Goal: Contribute content: Contribute content

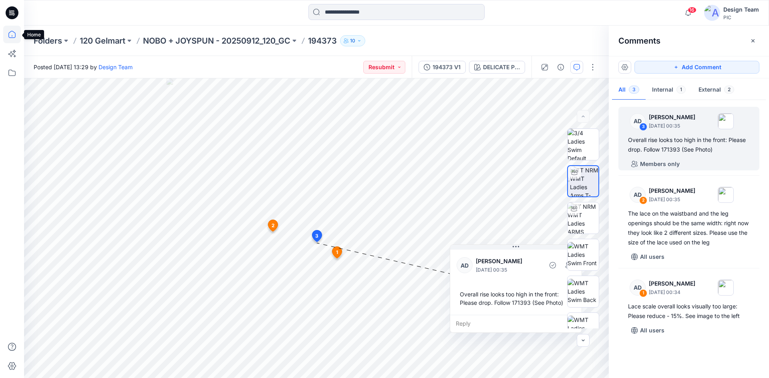
click at [11, 34] on icon at bounding box center [12, 35] width 18 height 18
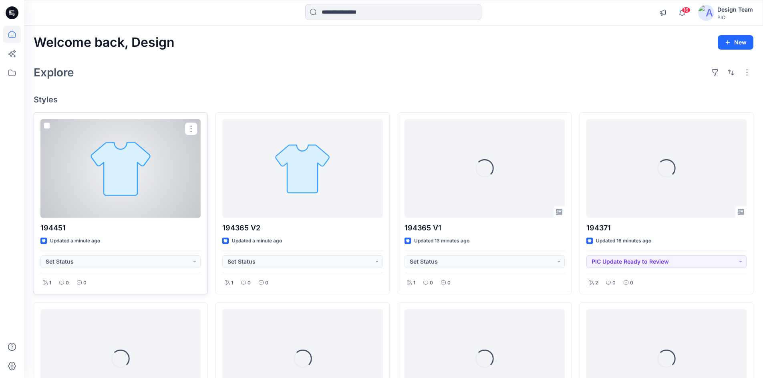
scroll to position [40, 0]
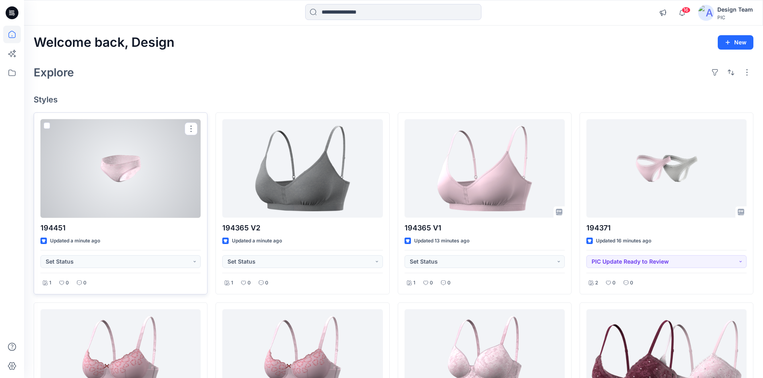
click at [123, 171] on div at bounding box center [120, 168] width 160 height 99
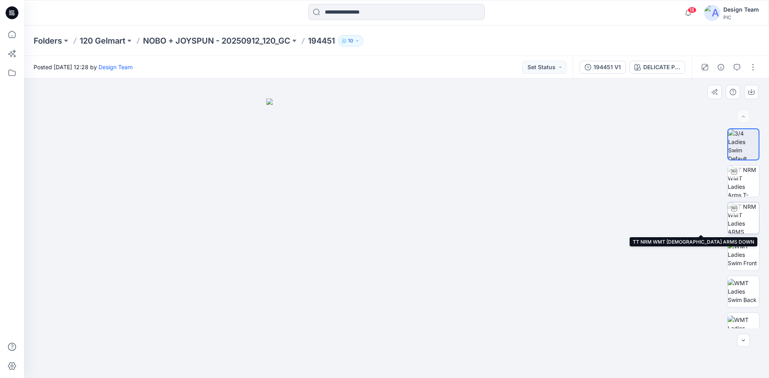
click at [748, 226] on img at bounding box center [743, 218] width 31 height 31
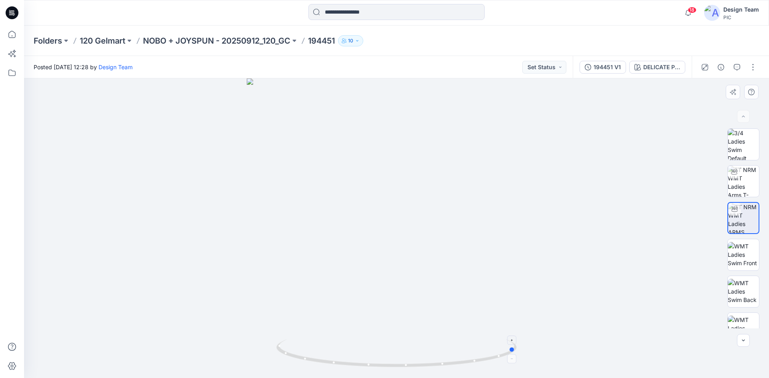
drag, startPoint x: 393, startPoint y: 366, endPoint x: 384, endPoint y: 349, distance: 19.3
click at [384, 349] on icon at bounding box center [397, 355] width 242 height 30
drag, startPoint x: 391, startPoint y: 367, endPoint x: 392, endPoint y: 360, distance: 7.3
click at [392, 360] on icon at bounding box center [397, 355] width 242 height 30
click at [393, 249] on div at bounding box center [396, 229] width 745 height 300
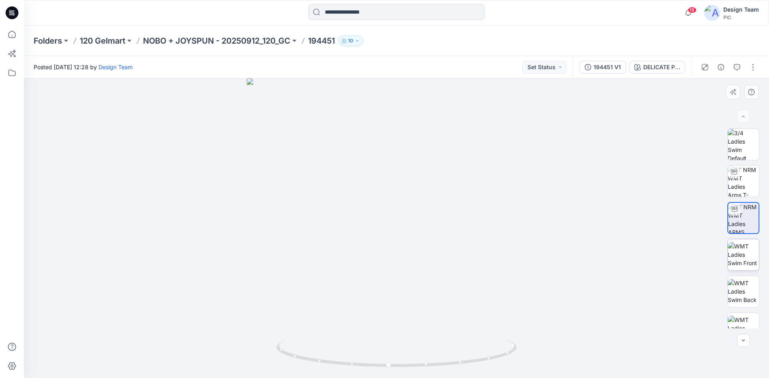
click at [740, 258] on img at bounding box center [743, 254] width 31 height 25
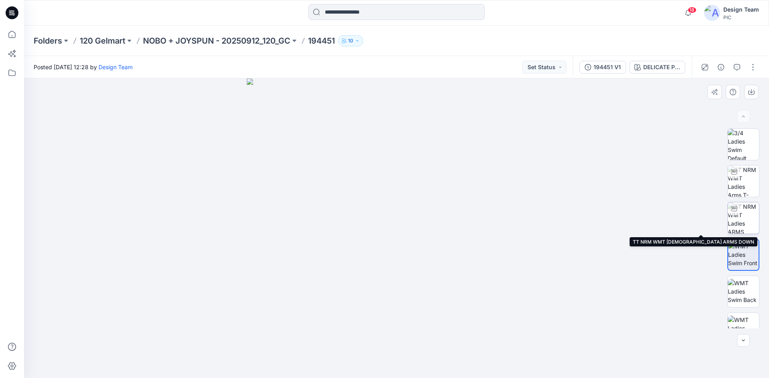
click at [740, 217] on img at bounding box center [743, 218] width 31 height 31
click at [748, 221] on img at bounding box center [743, 218] width 31 height 31
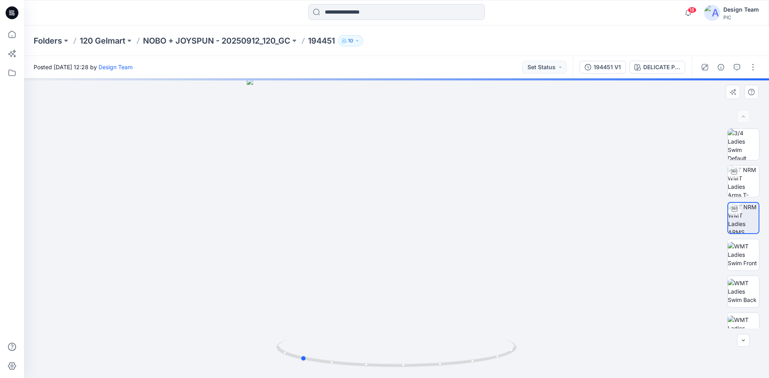
drag, startPoint x: 380, startPoint y: 366, endPoint x: 267, endPoint y: 356, distance: 113.5
click at [267, 356] on div at bounding box center [396, 229] width 745 height 300
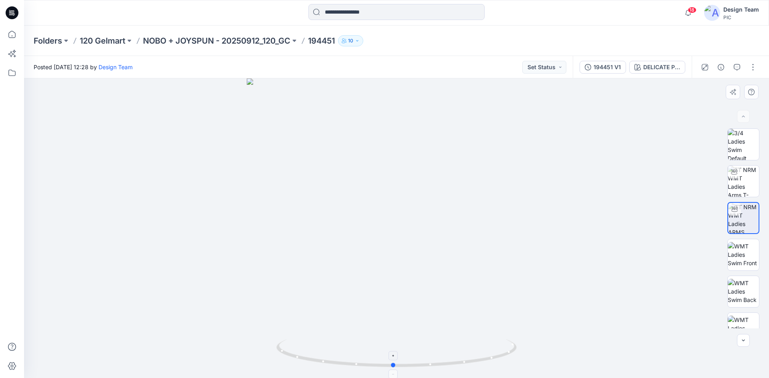
drag, startPoint x: 340, startPoint y: 366, endPoint x: 449, endPoint y: 363, distance: 109.8
click at [449, 363] on icon at bounding box center [397, 355] width 242 height 30
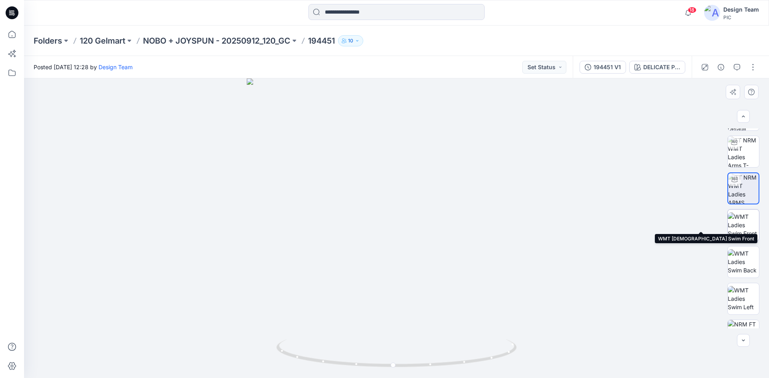
scroll to position [40, 0]
click at [733, 220] on img at bounding box center [743, 214] width 31 height 25
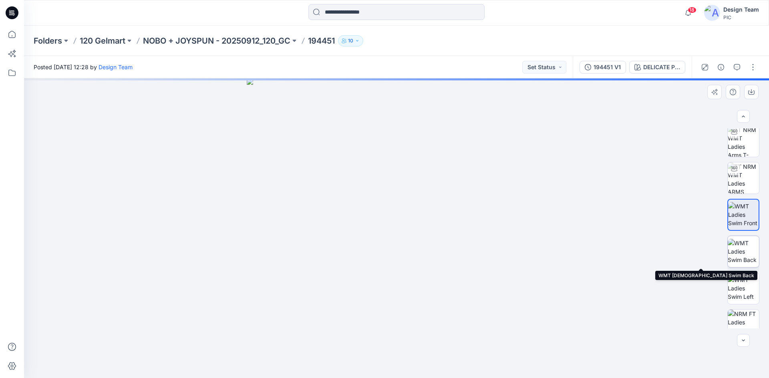
click at [738, 250] on img at bounding box center [743, 251] width 31 height 25
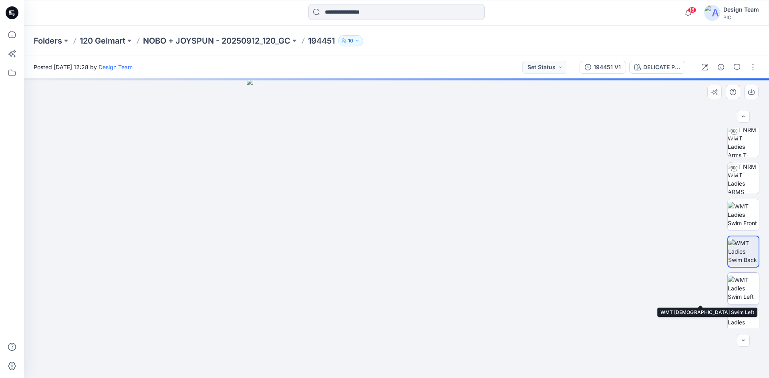
click at [739, 279] on img at bounding box center [743, 288] width 31 height 25
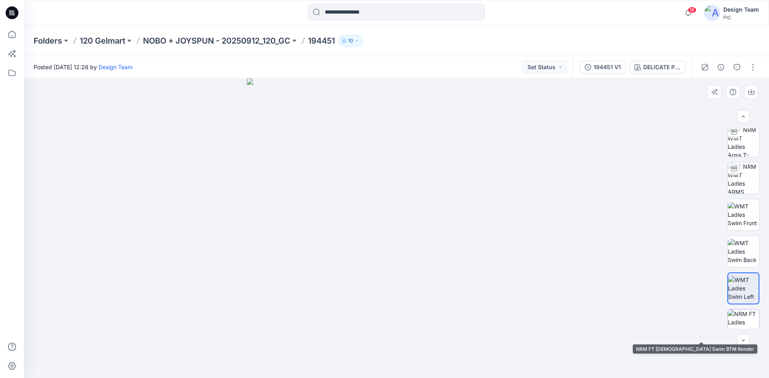
click at [740, 323] on img at bounding box center [743, 325] width 31 height 31
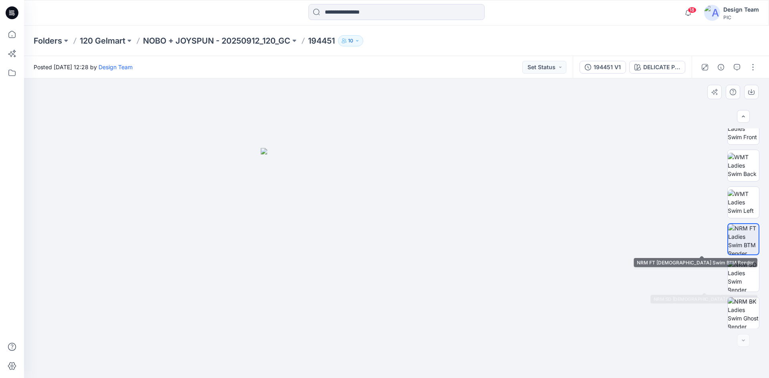
scroll to position [127, 0]
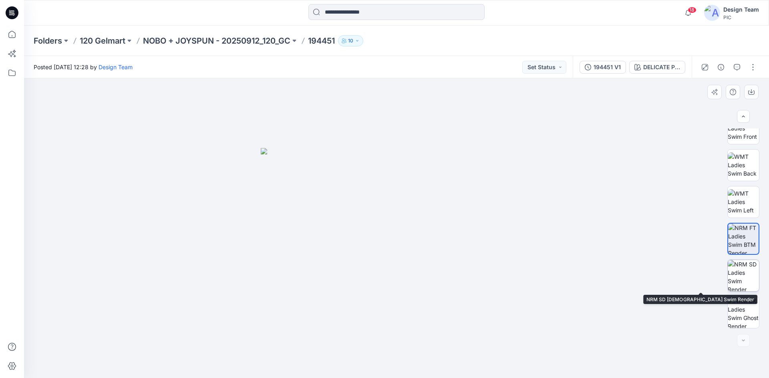
click at [740, 278] on img at bounding box center [743, 275] width 31 height 31
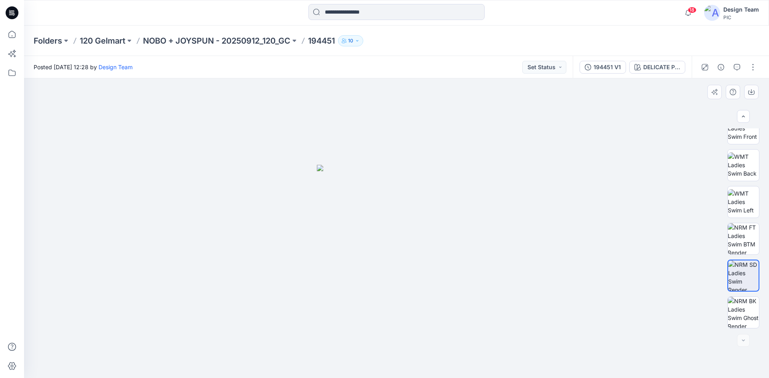
click at [269, 211] on div at bounding box center [396, 229] width 745 height 300
click at [748, 243] on img at bounding box center [743, 238] width 31 height 31
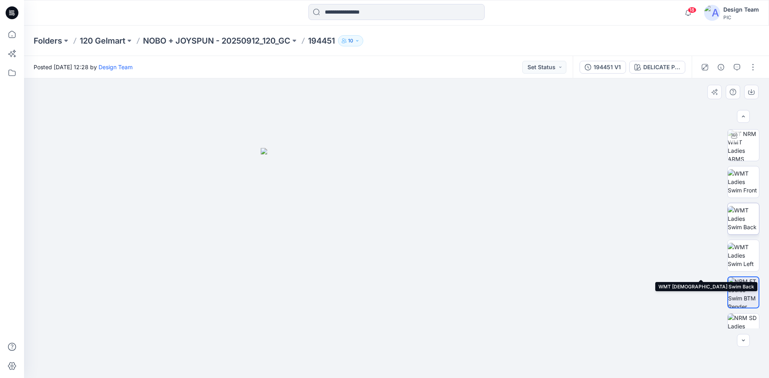
scroll to position [0, 0]
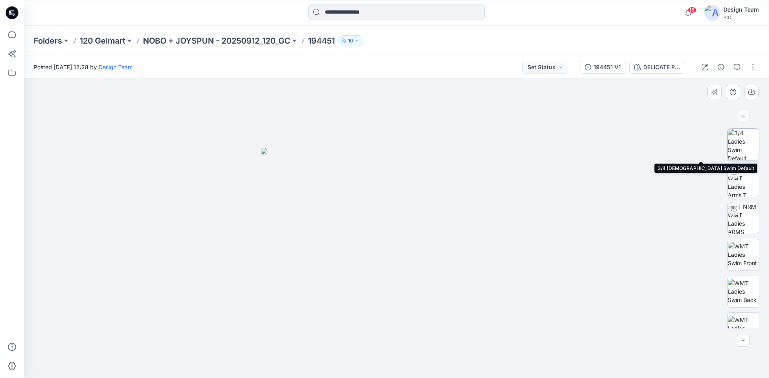
click at [746, 148] on img at bounding box center [743, 144] width 31 height 31
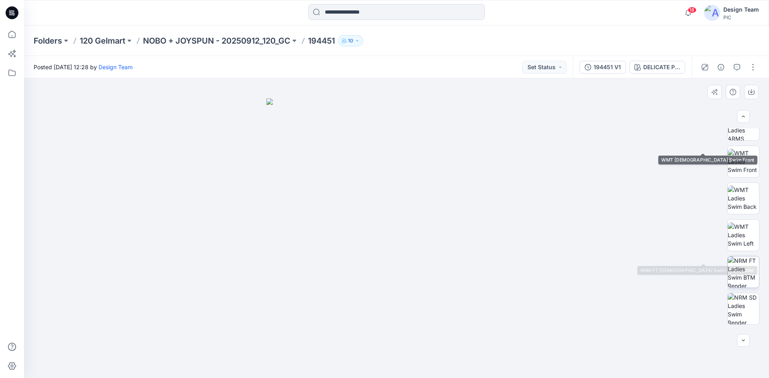
scroll to position [120, 0]
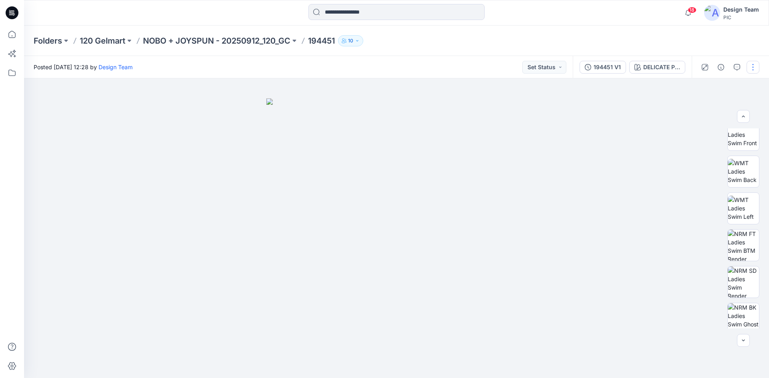
click at [752, 65] on button "button" at bounding box center [753, 67] width 13 height 13
click at [704, 103] on button "Edit" at bounding box center [719, 108] width 74 height 15
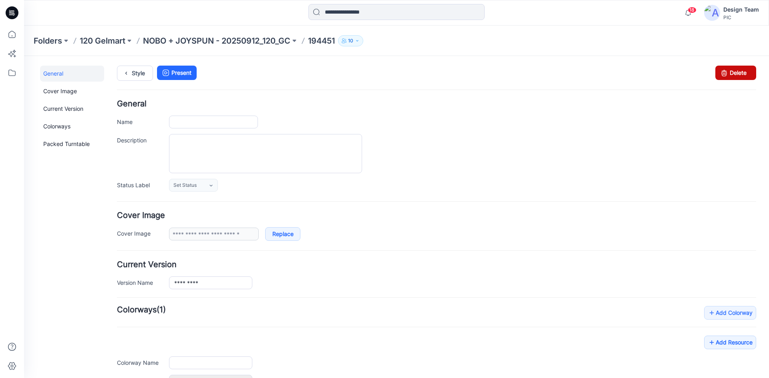
type input "******"
type input "**********"
click at [732, 73] on link "Delete" at bounding box center [735, 73] width 41 height 14
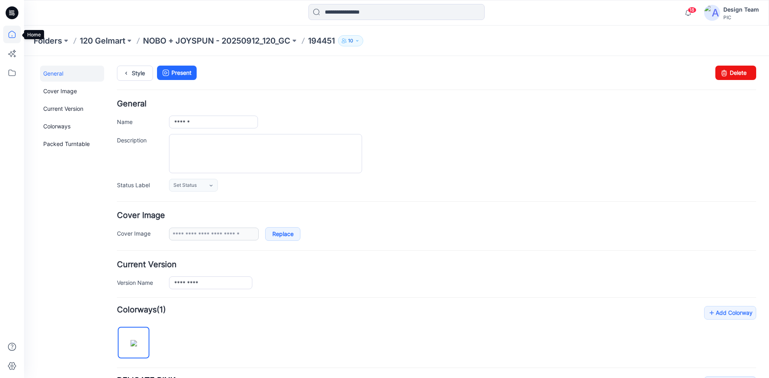
click at [14, 30] on icon at bounding box center [12, 35] width 18 height 18
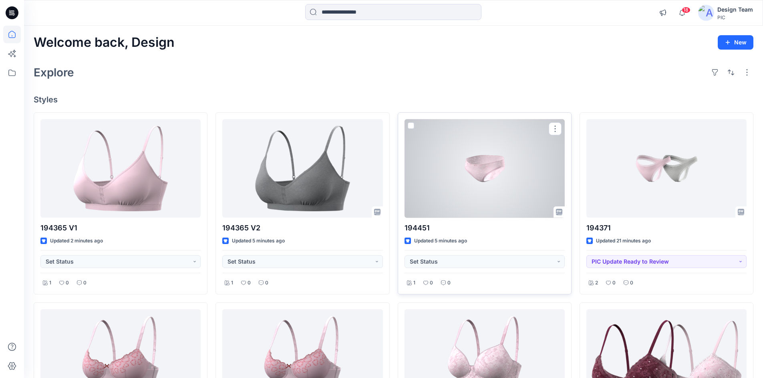
click at [469, 177] on div at bounding box center [485, 168] width 160 height 99
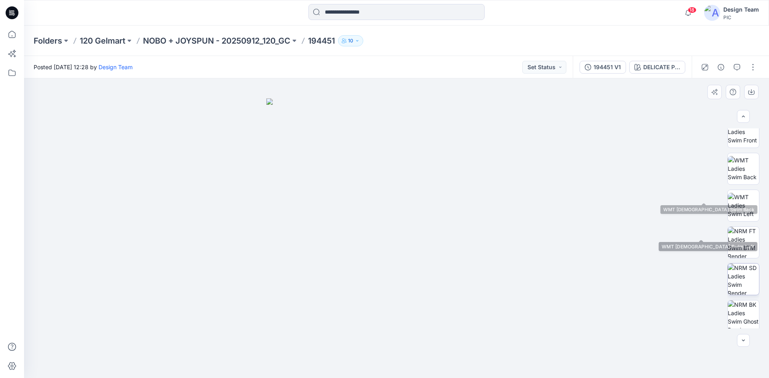
scroll to position [127, 0]
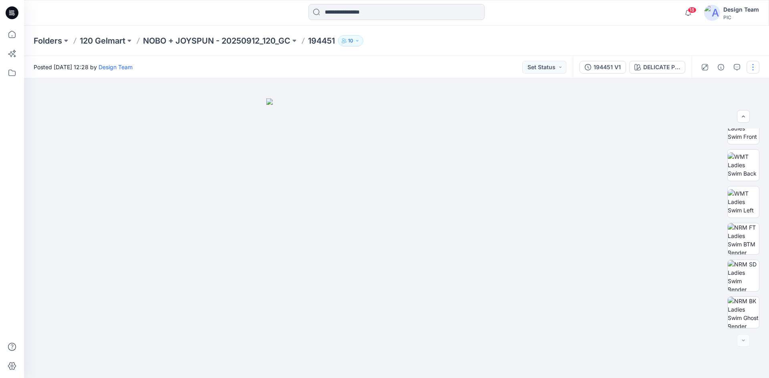
click at [751, 68] on button "button" at bounding box center [753, 67] width 13 height 13
click at [719, 107] on button "Edit" at bounding box center [719, 108] width 74 height 15
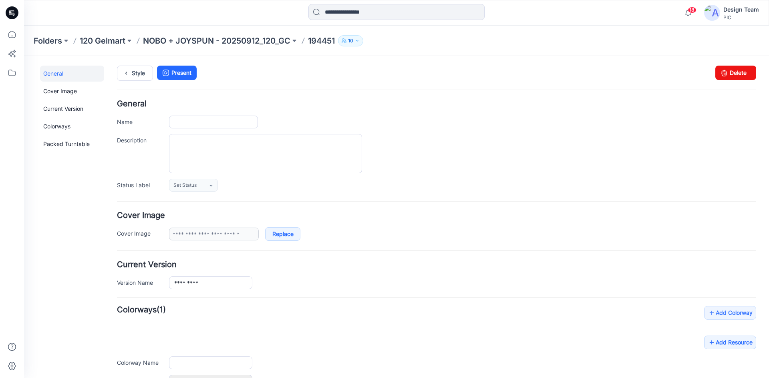
type input "******"
type input "**********"
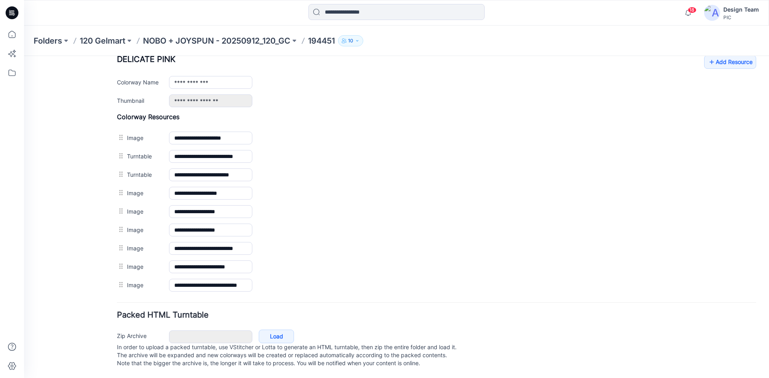
scroll to position [330, 0]
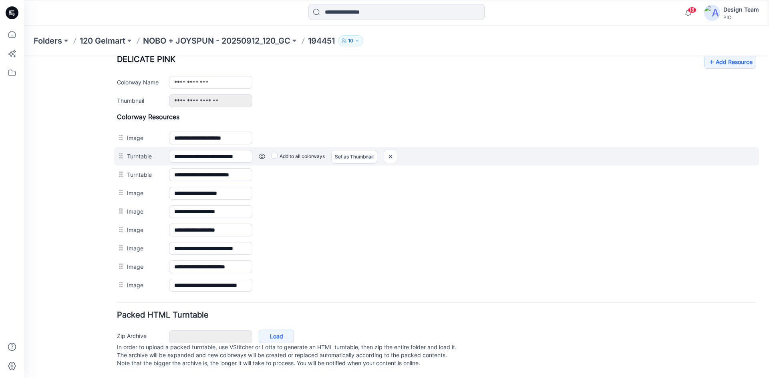
click at [262, 153] on link at bounding box center [262, 156] width 6 height 6
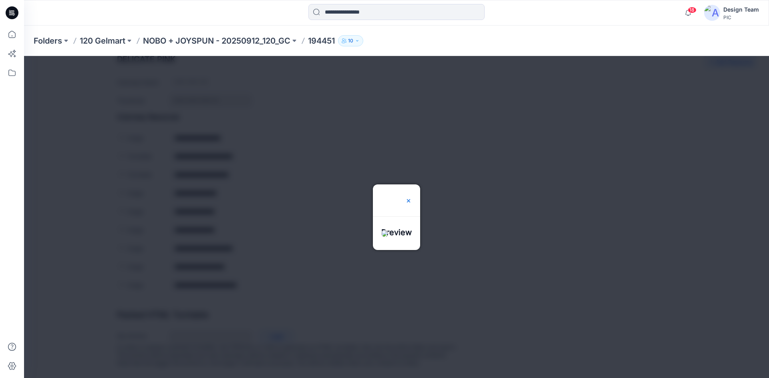
click at [412, 198] on img at bounding box center [408, 201] width 6 height 6
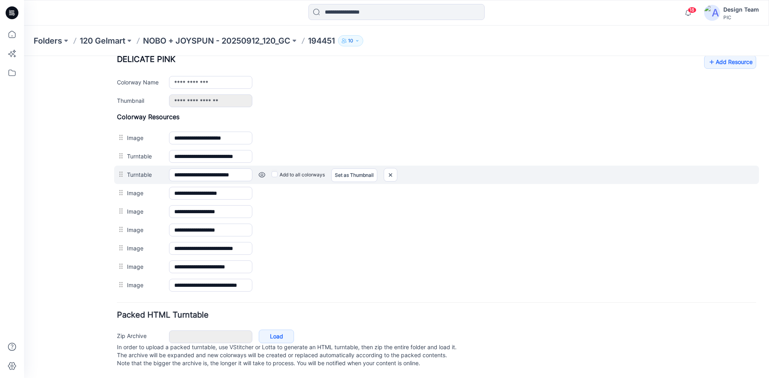
click at [262, 172] on link at bounding box center [262, 175] width 6 height 6
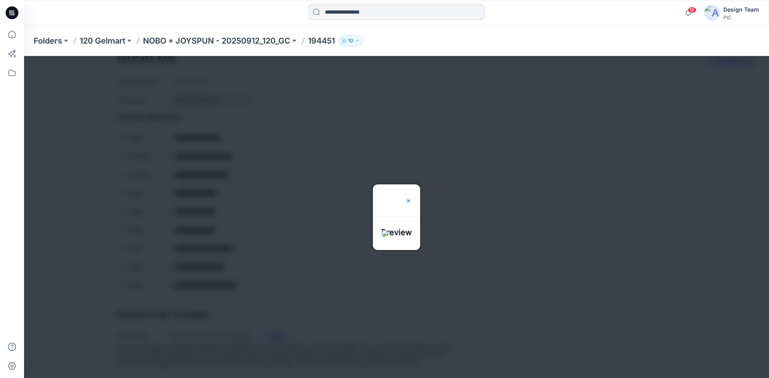
click at [412, 198] on img at bounding box center [408, 201] width 6 height 6
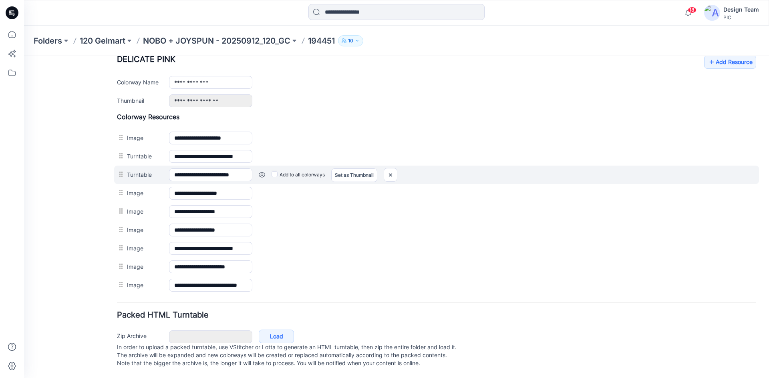
click at [263, 172] on link at bounding box center [262, 175] width 6 height 6
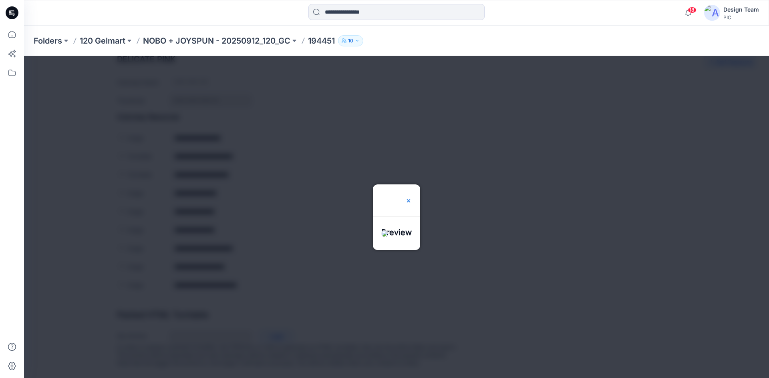
click at [412, 198] on img at bounding box center [408, 201] width 6 height 6
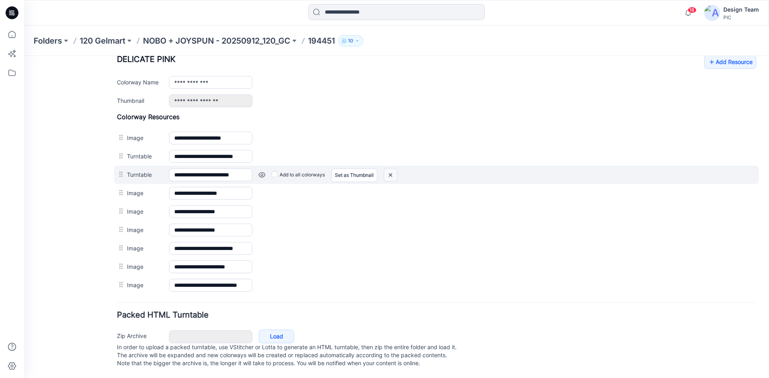
drag, startPoint x: 391, startPoint y: 168, endPoint x: 447, endPoint y: 108, distance: 82.2
click at [391, 169] on img at bounding box center [390, 175] width 13 height 13
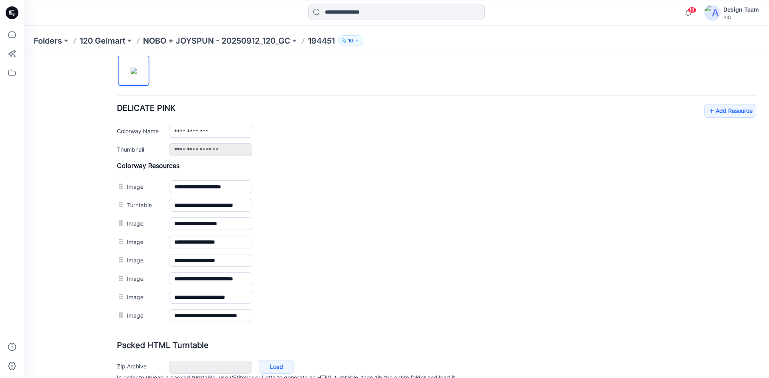
scroll to position [231, 0]
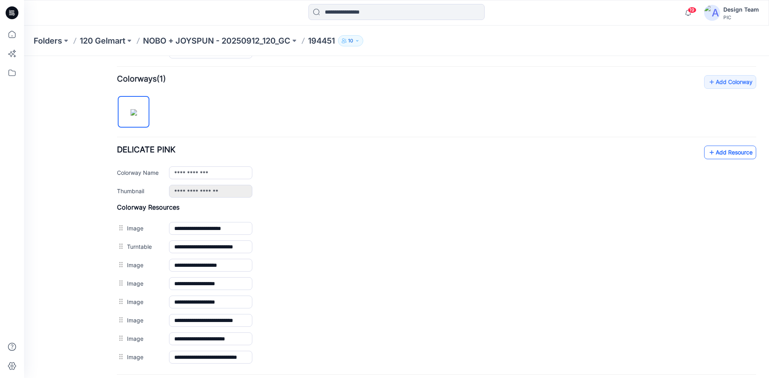
click at [726, 156] on link "Add Resource" at bounding box center [730, 153] width 52 height 14
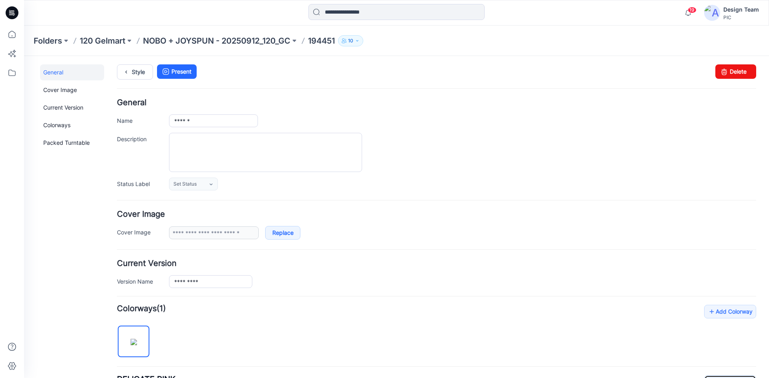
scroll to position [0, 0]
click at [14, 42] on icon at bounding box center [12, 35] width 18 height 18
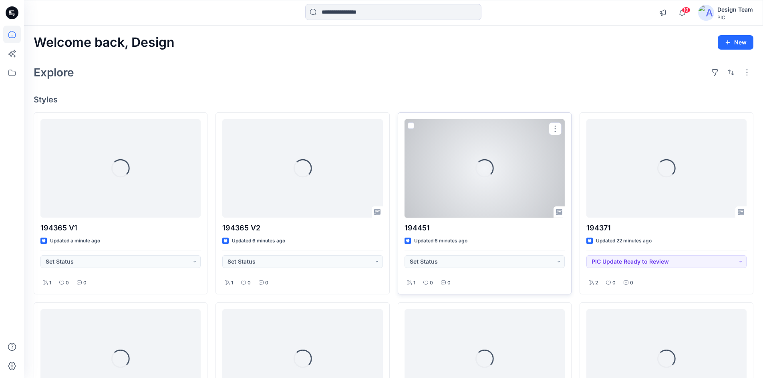
click at [481, 198] on div "Loading..." at bounding box center [485, 168] width 160 height 99
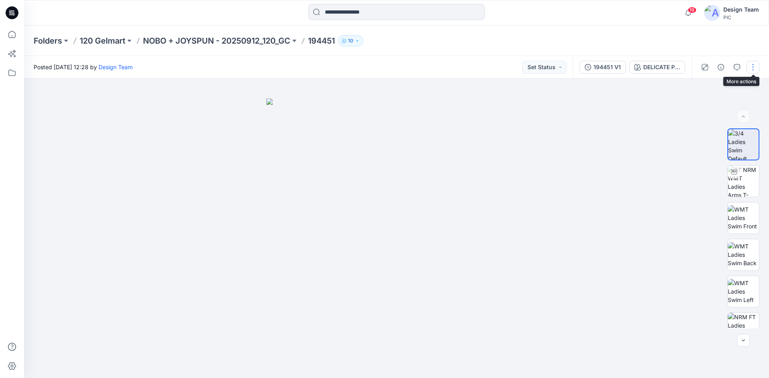
click at [751, 66] on button "button" at bounding box center [753, 67] width 13 height 13
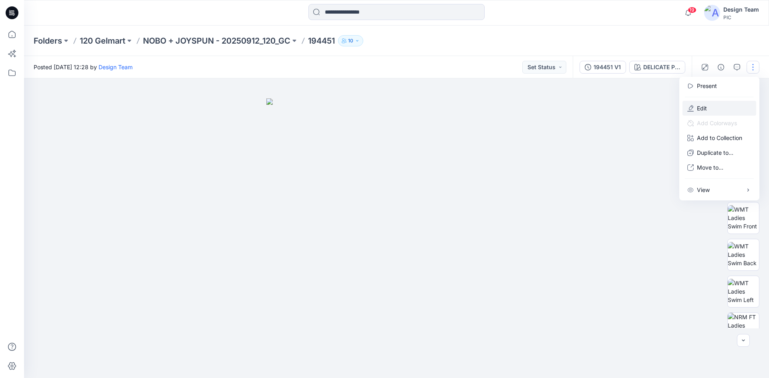
click at [707, 109] on button "Edit" at bounding box center [719, 108] width 74 height 15
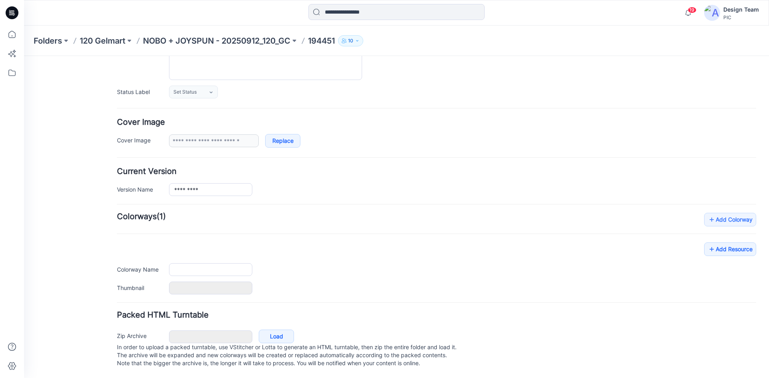
type input "******"
type input "**********"
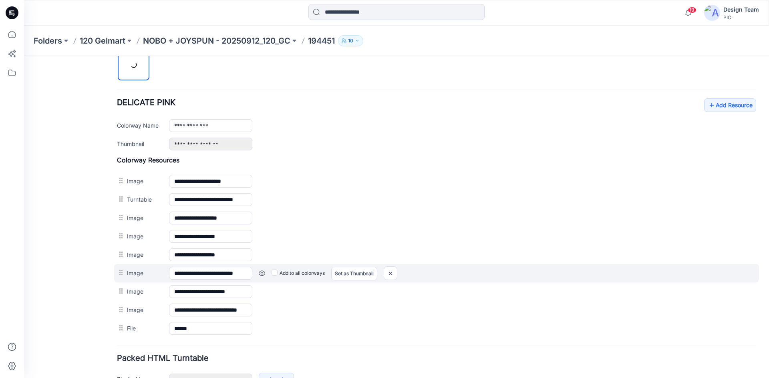
scroll to position [330, 0]
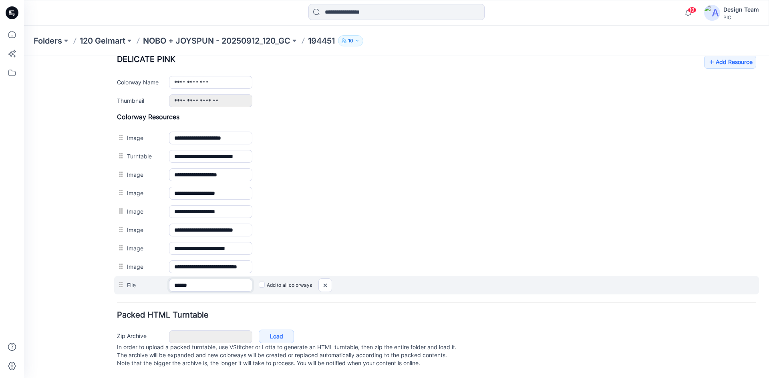
click at [211, 279] on input "******" at bounding box center [210, 285] width 83 height 13
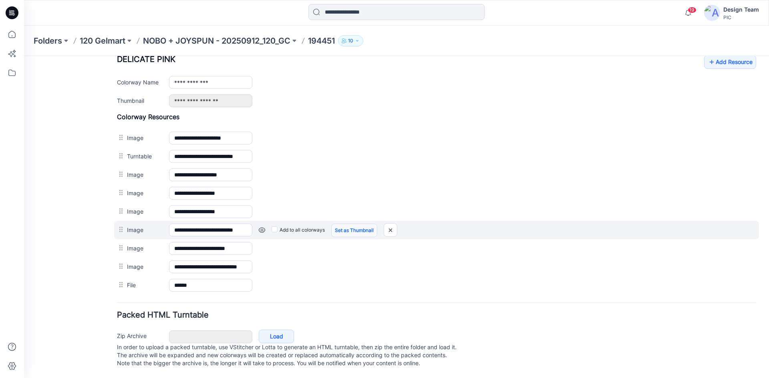
click at [356, 224] on link "Set as Thumbnail" at bounding box center [354, 231] width 46 height 14
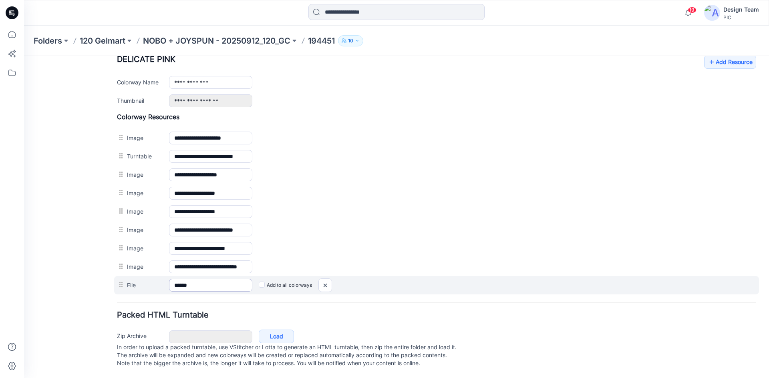
type input "**********"
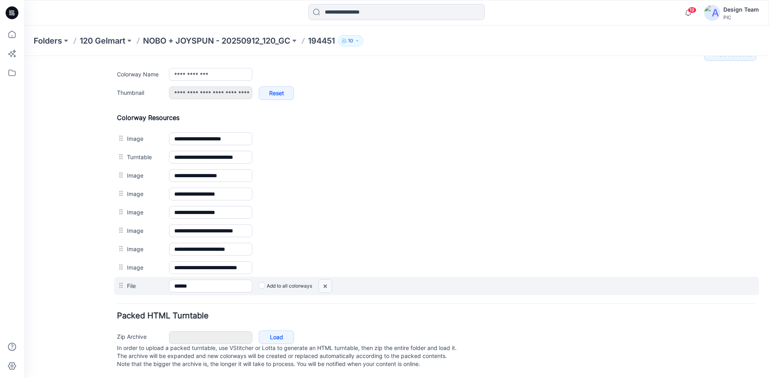
drag, startPoint x: 325, startPoint y: 285, endPoint x: 445, endPoint y: 98, distance: 222.5
click at [325, 285] on img at bounding box center [325, 286] width 13 height 13
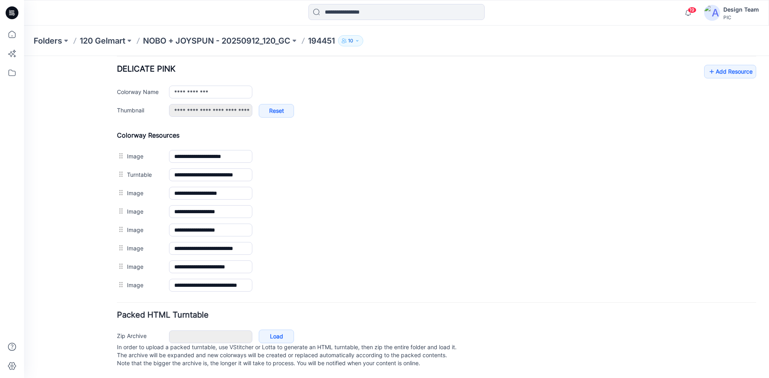
scroll to position [320, 0]
click at [727, 65] on link "Add Resource" at bounding box center [730, 72] width 52 height 14
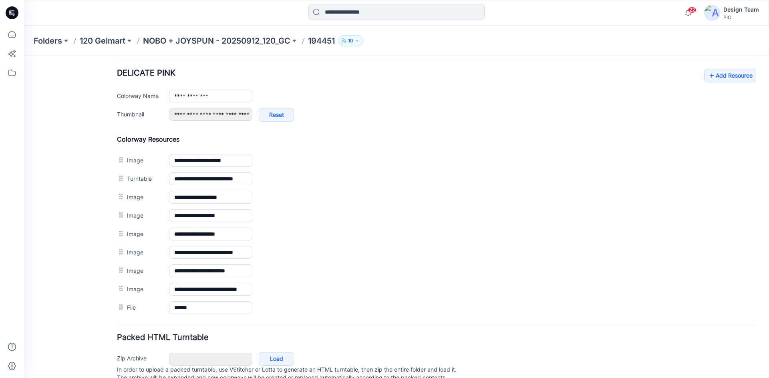
scroll to position [320, 0]
